Goal: Check status

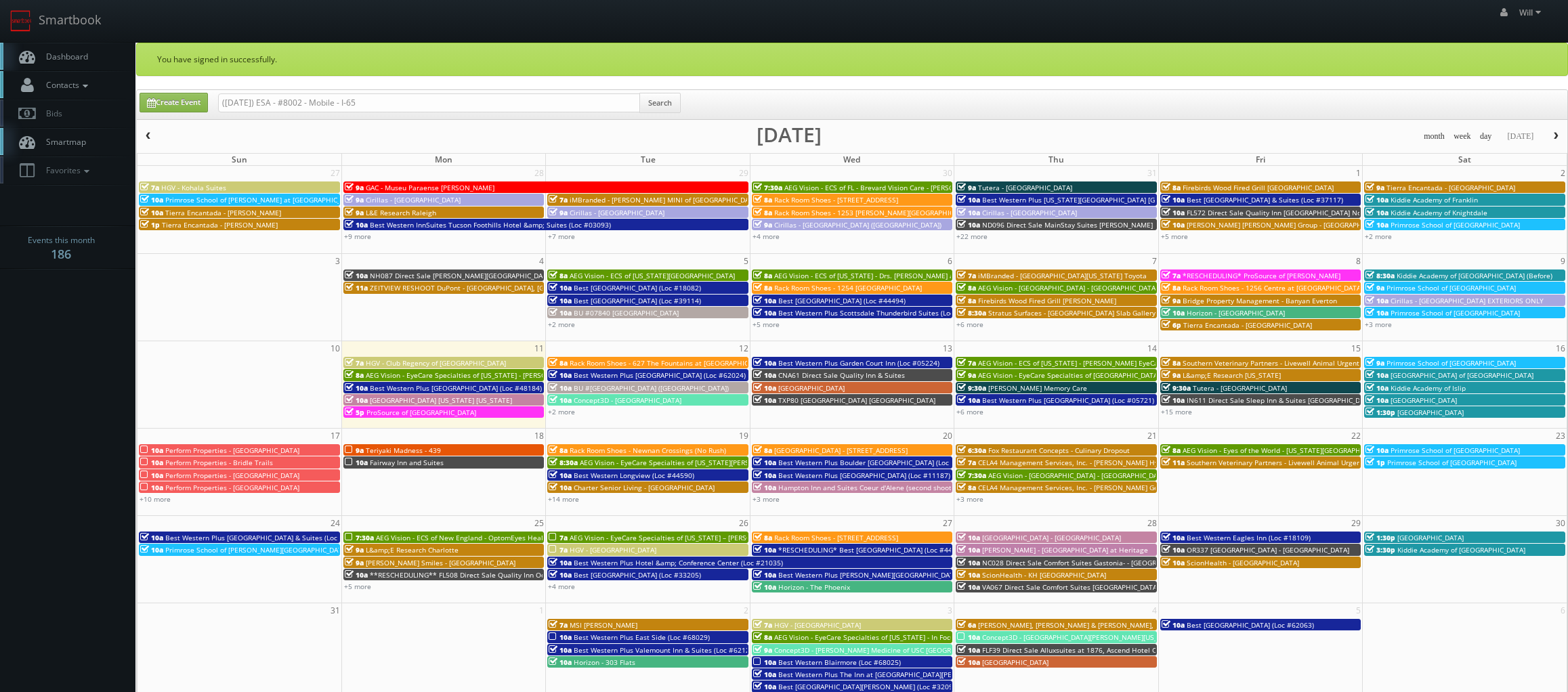
drag, startPoint x: 258, startPoint y: 103, endPoint x: 121, endPoint y: 82, distance: 138.6
click at [121, 82] on body "Smartbook Toggle Side Navigation Toggle Top Navigation Will Will Profile Logout…" at bounding box center [784, 486] width 1568 height 973
type input "ESA - #8002 - Mobile - I-65"
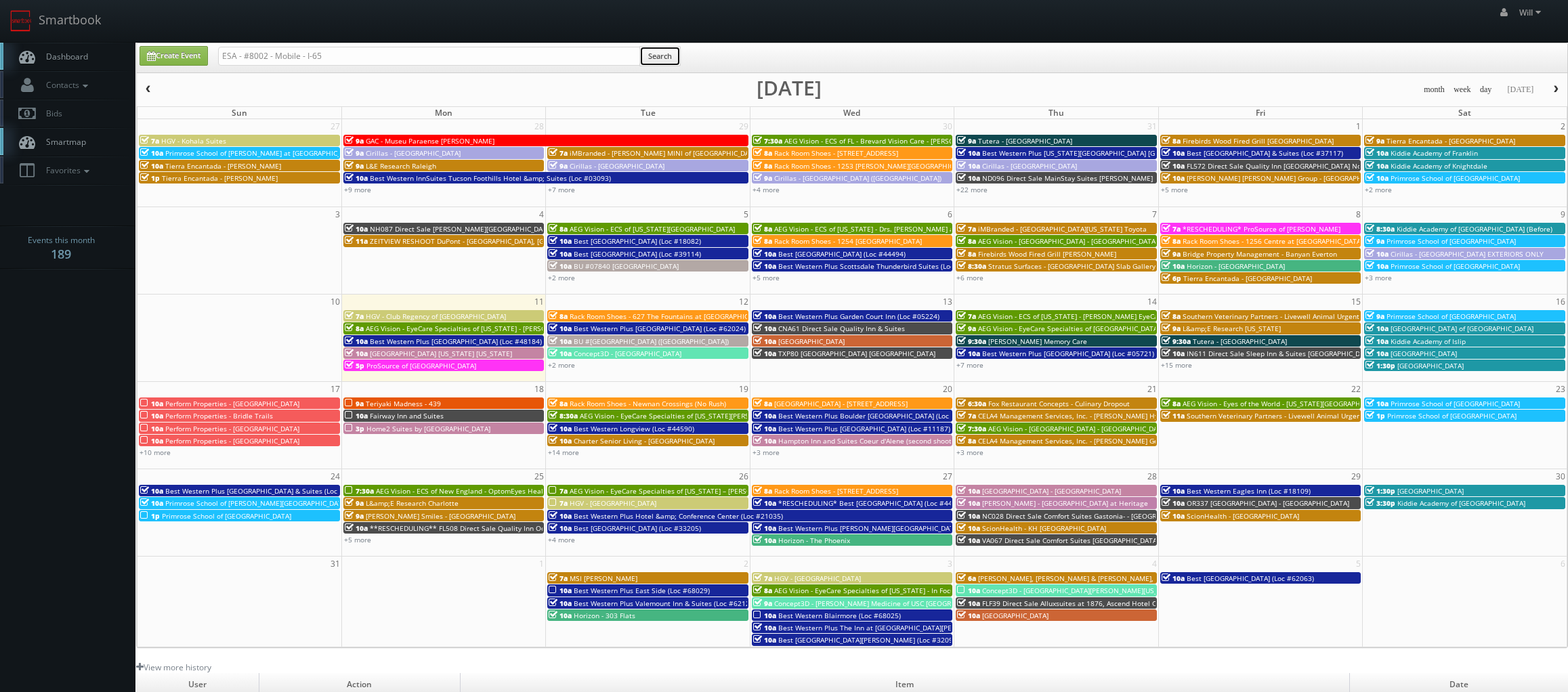
click at [668, 56] on button "Search" at bounding box center [659, 56] width 41 height 21
click at [315, 59] on input "ESA - #8002 - Mobile - I-65" at bounding box center [429, 56] width 422 height 19
type input "ESA - #8002 - Mobile - I 65"
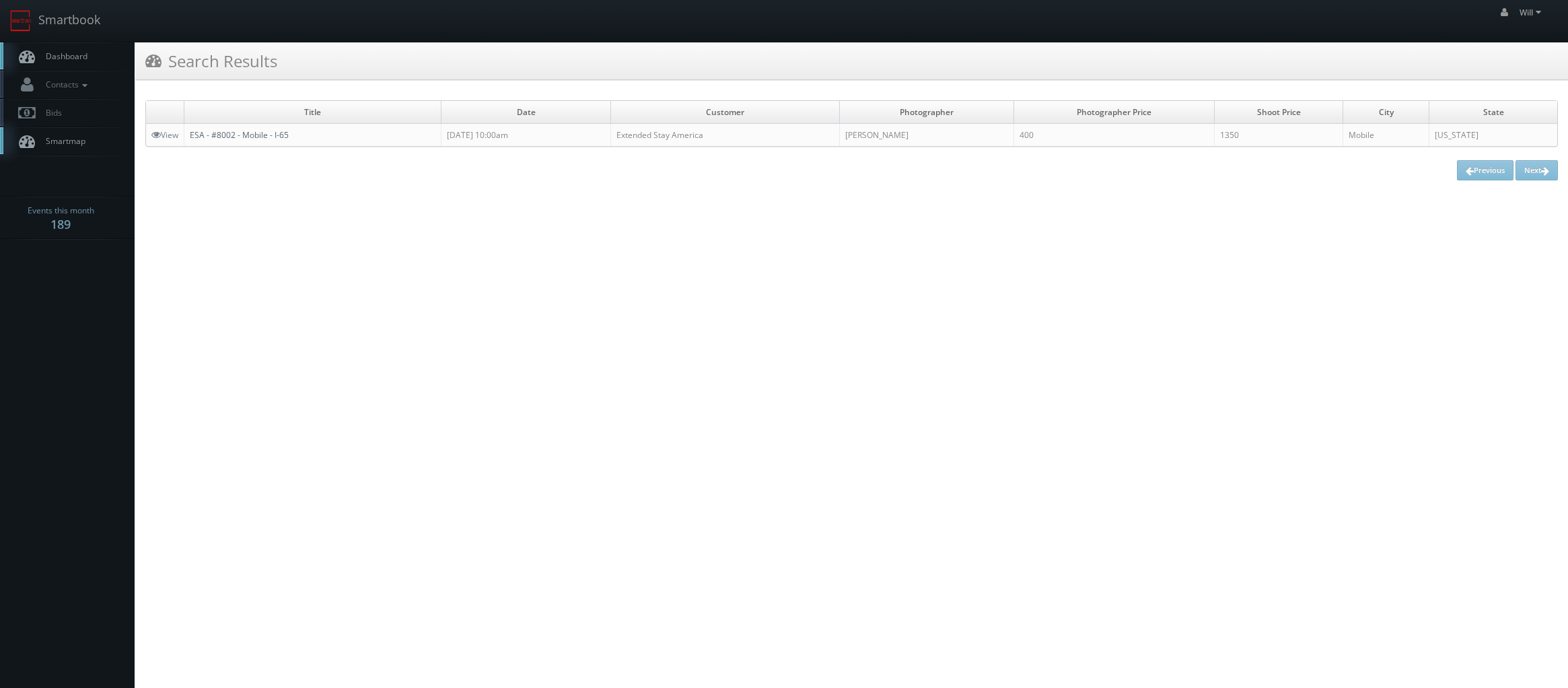
click at [226, 130] on link "ESA - #8002 - Mobile - I-65" at bounding box center [239, 135] width 99 height 12
